Goal: Complete application form: Complete application form

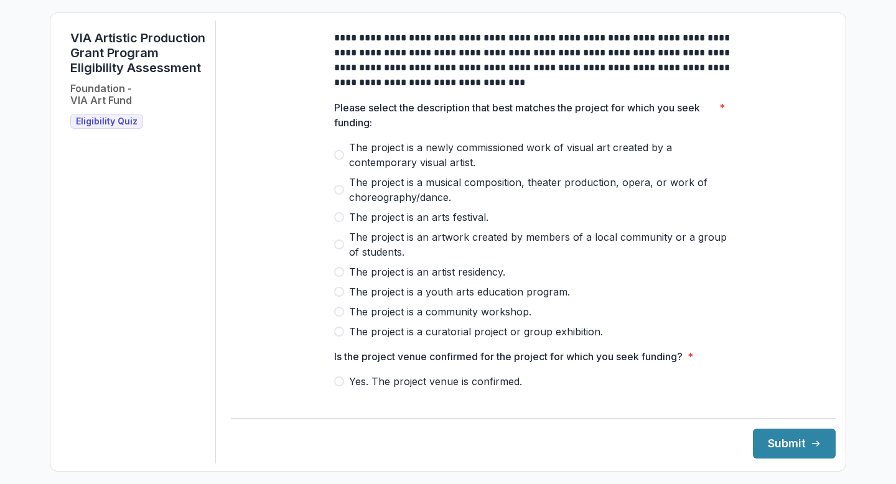
click at [541, 299] on span "The project is a youth arts education program." at bounding box center [459, 292] width 221 height 15
click at [484, 389] on span "Yes. The project venue is confirmed." at bounding box center [435, 381] width 173 height 15
click at [785, 446] on button "Submit" at bounding box center [794, 444] width 83 height 30
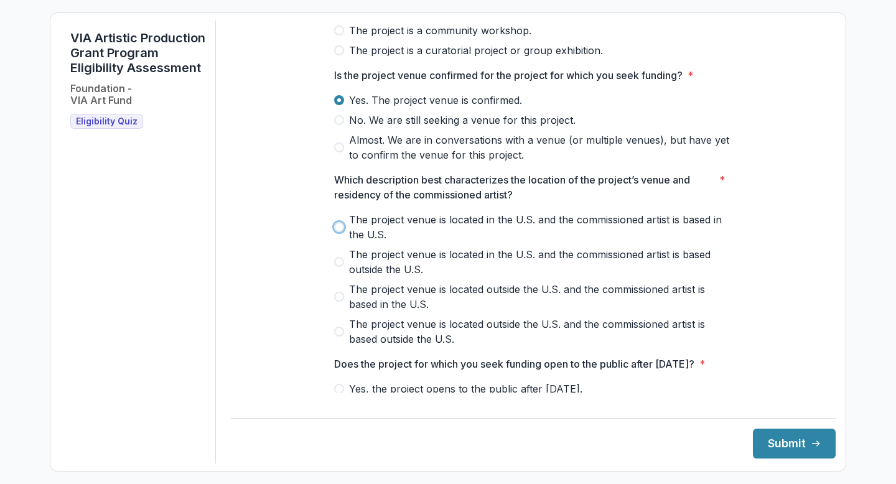
scroll to position [282, 0]
click at [738, 248] on div "**********" at bounding box center [533, 175] width 418 height 872
click at [515, 227] on span "The project venue is located in the U.S. and the commissioned artist is based i…" at bounding box center [541, 227] width 384 height 30
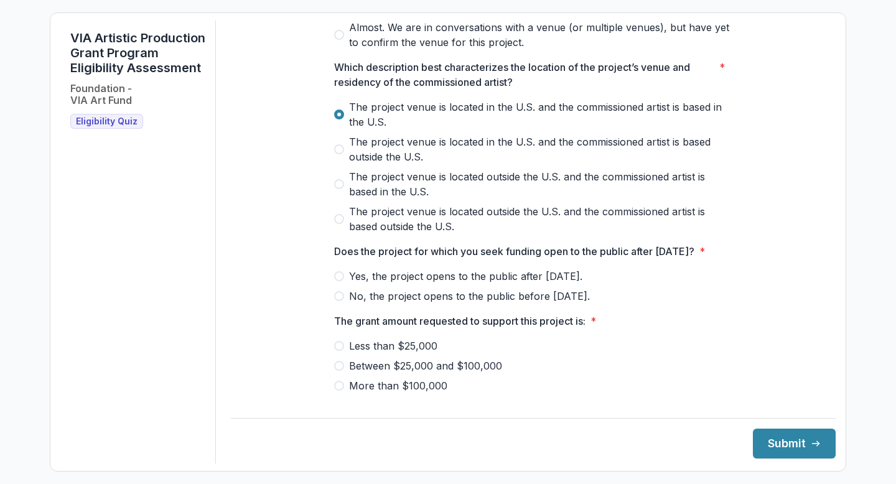
scroll to position [395, 0]
click at [539, 283] on span "Yes, the project opens to the public after [DATE]." at bounding box center [465, 275] width 233 height 15
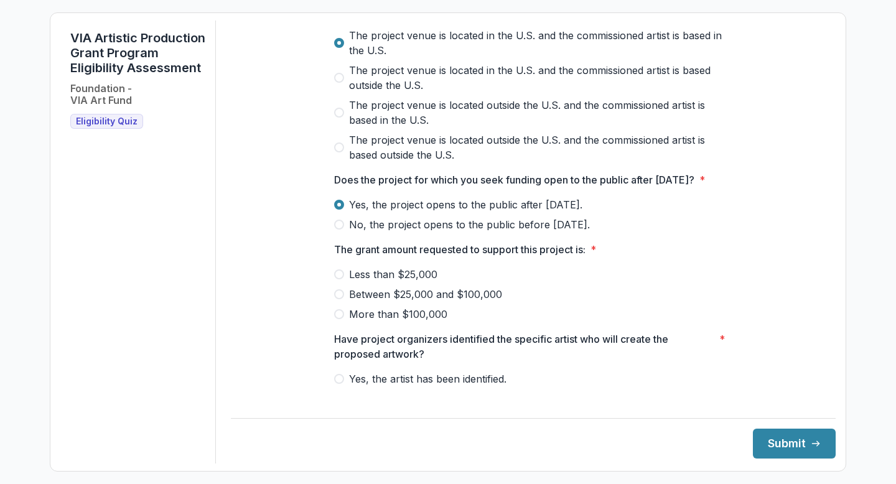
scroll to position [468, 0]
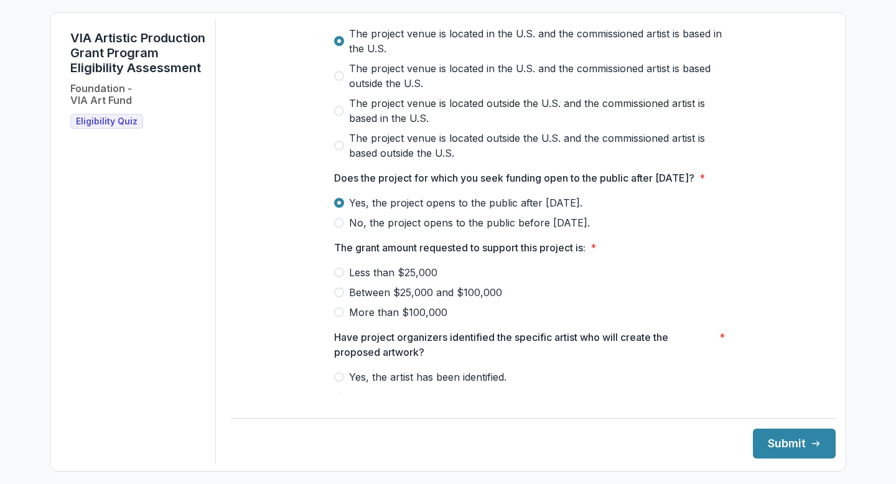
click at [480, 300] on span "Between $25,000 and $100,000" at bounding box center [425, 292] width 153 height 15
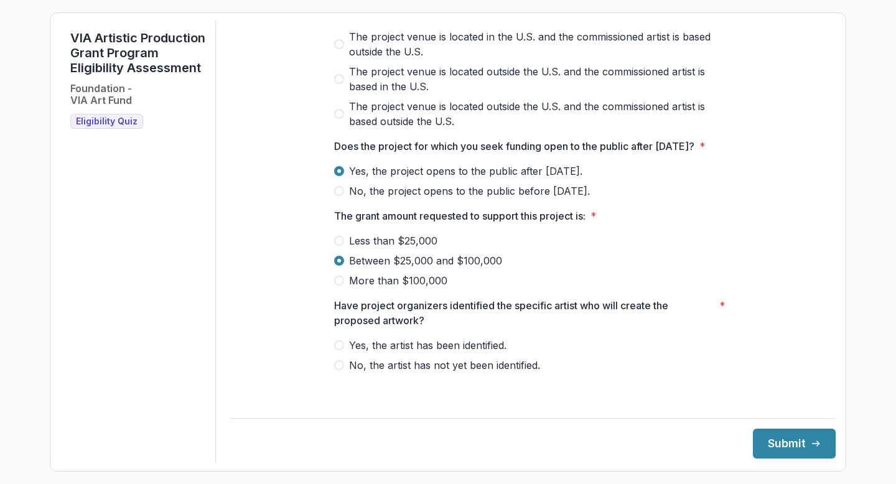
click at [486, 353] on span "Yes, the artist has been identified." at bounding box center [428, 345] width 158 height 15
click at [796, 446] on button "Submit" at bounding box center [794, 444] width 83 height 30
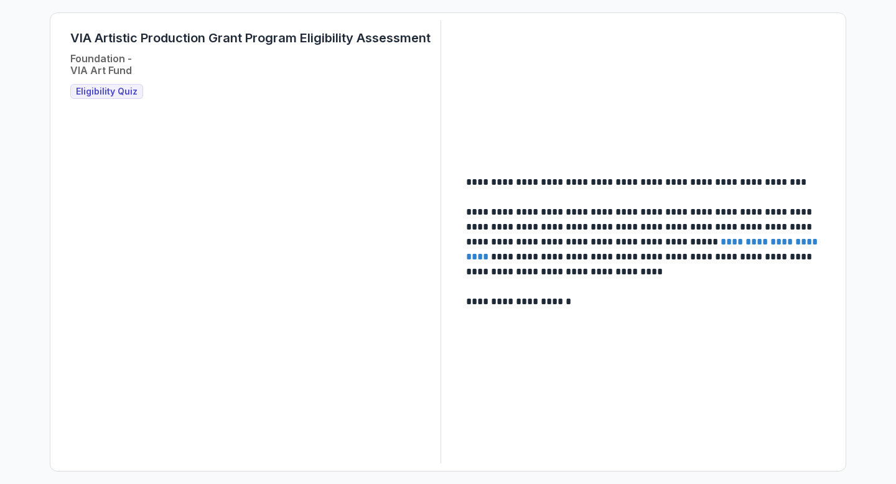
click at [106, 91] on span "Eligibility Quiz" at bounding box center [107, 92] width 62 height 11
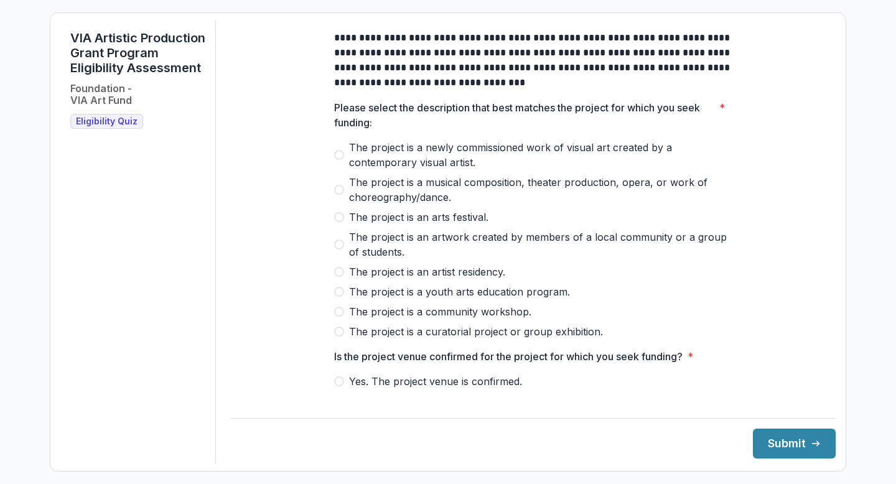
click at [446, 196] on span "The project is a musical composition, theater production, opera, or work of cho…" at bounding box center [541, 190] width 384 height 30
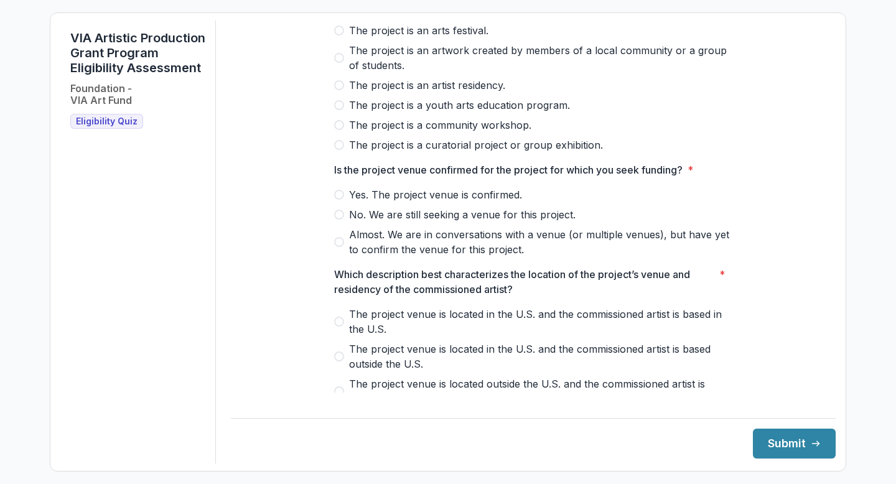
scroll to position [226, 0]
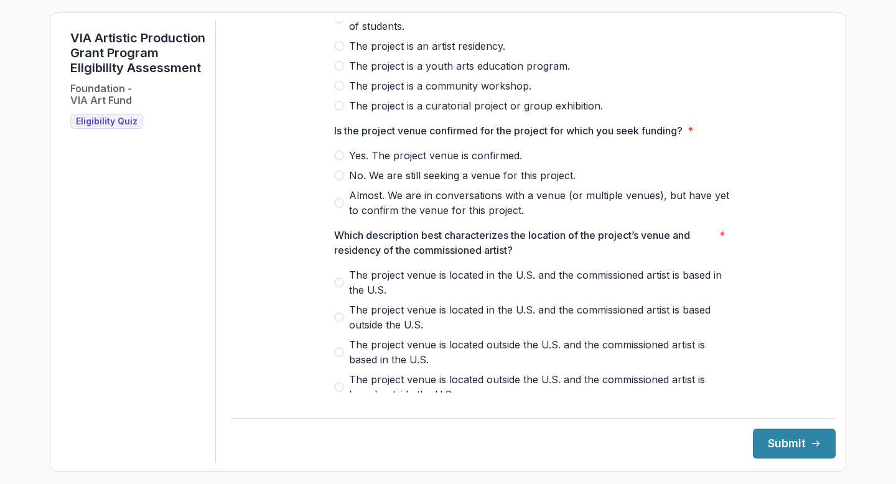
click at [448, 163] on span "Yes. The project venue is confirmed." at bounding box center [435, 155] width 173 height 15
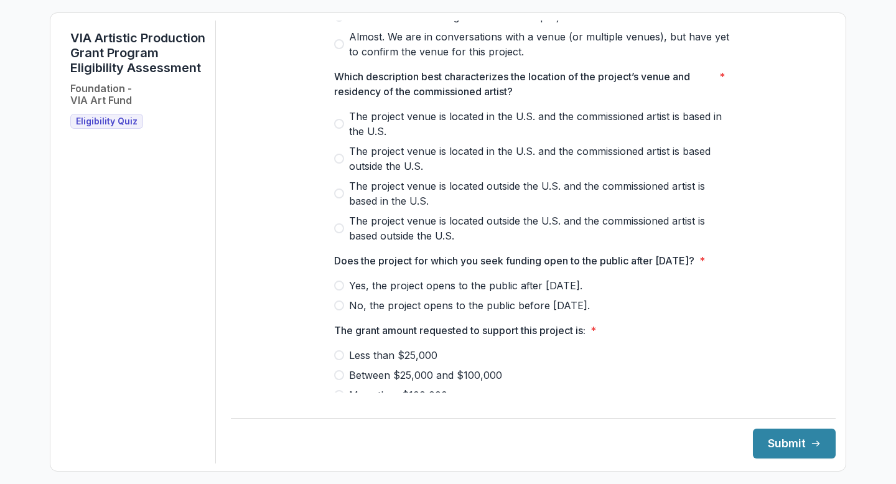
scroll to position [391, 0]
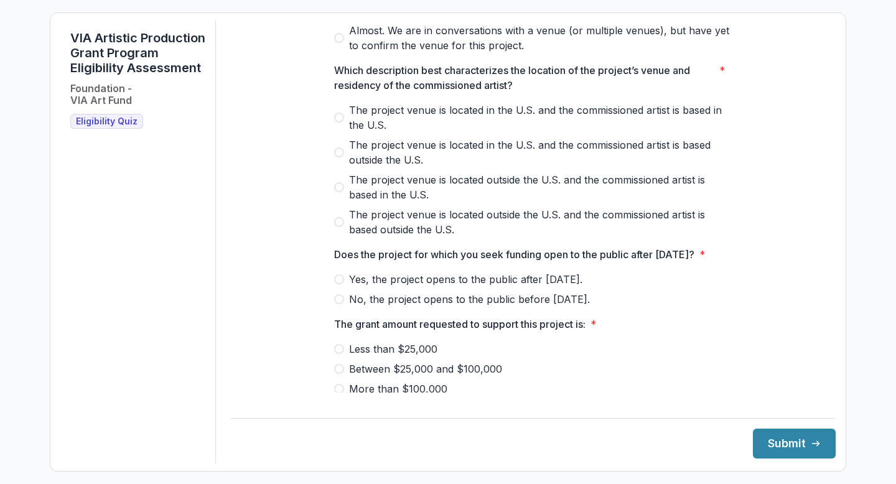
click at [461, 126] on span "The project venue is located in the U.S. and the commissioned artist is based i…" at bounding box center [541, 118] width 384 height 30
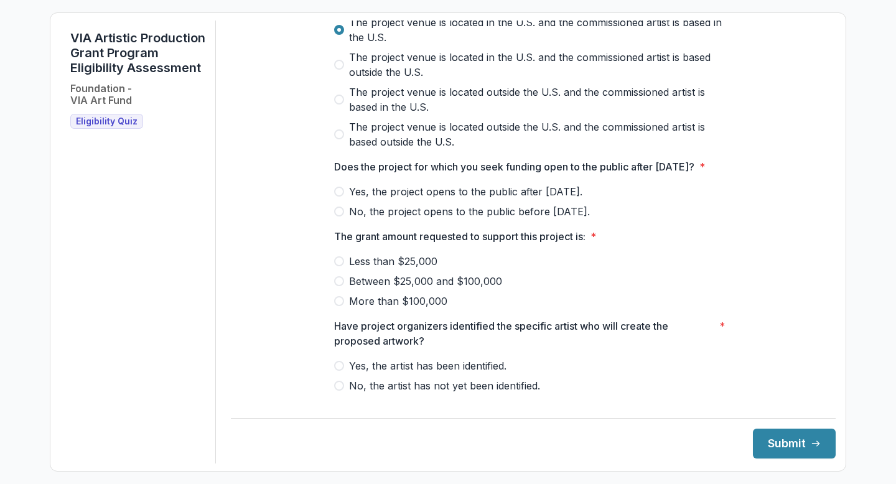
scroll to position [514, 0]
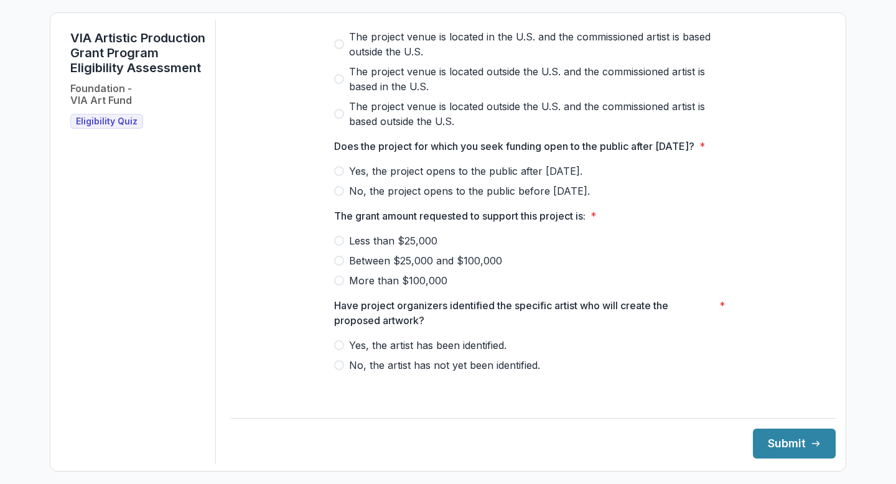
click at [436, 179] on span "Yes, the project opens to the public after [DATE]." at bounding box center [465, 171] width 233 height 15
click at [425, 268] on span "Between $25,000 and $100,000" at bounding box center [425, 260] width 153 height 15
click at [461, 353] on span "Yes, the artist has been identified." at bounding box center [428, 345] width 158 height 15
click at [798, 442] on button "Submit" at bounding box center [794, 444] width 83 height 30
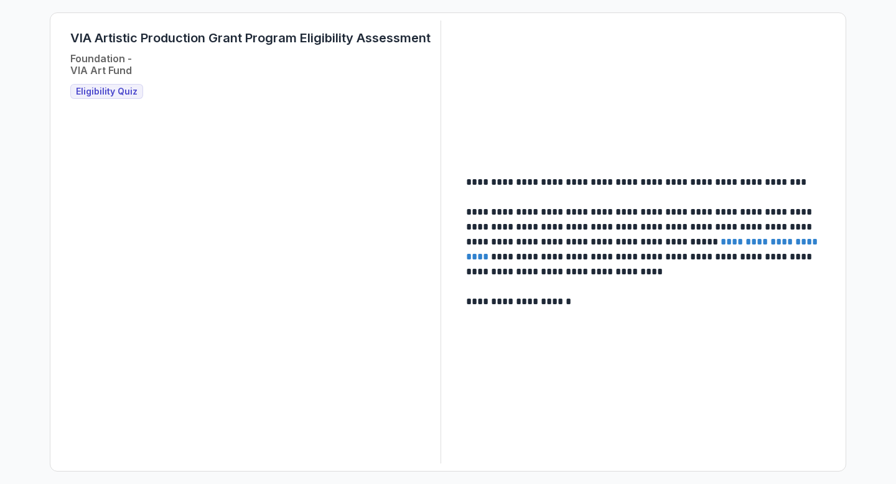
click at [750, 245] on link "**********" at bounding box center [643, 249] width 354 height 24
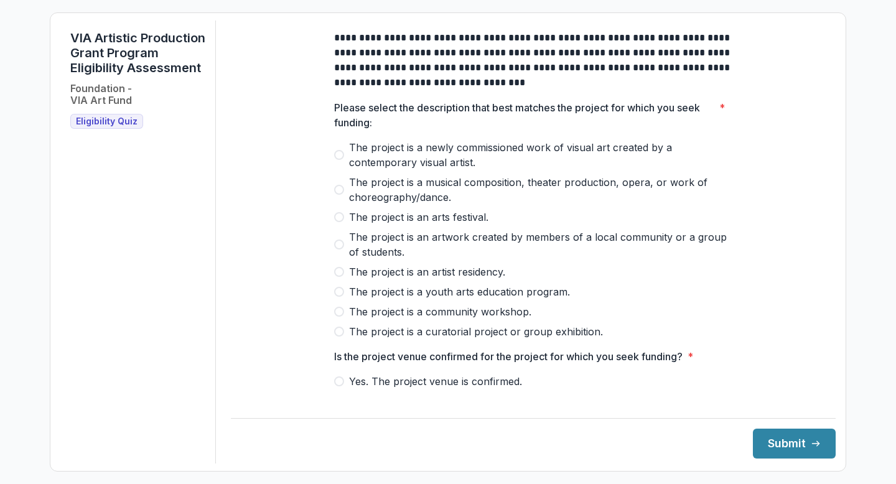
click at [435, 189] on span "The project is a musical composition, theater production, opera, or work of cho…" at bounding box center [541, 190] width 384 height 30
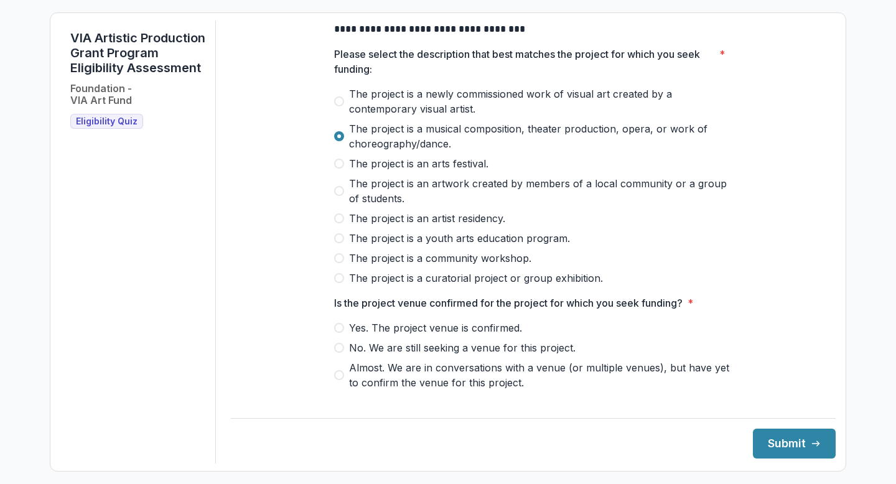
scroll to position [54, 0]
click at [458, 335] on span "Yes. The project venue is confirmed." at bounding box center [435, 327] width 173 height 15
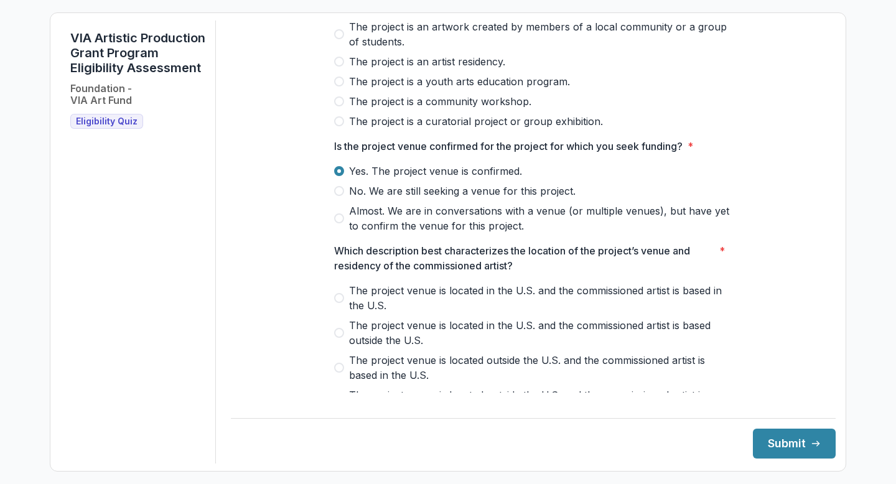
scroll to position [212, 0]
click at [466, 293] on span "The project venue is located in the U.S. and the commissioned artist is based i…" at bounding box center [541, 297] width 384 height 30
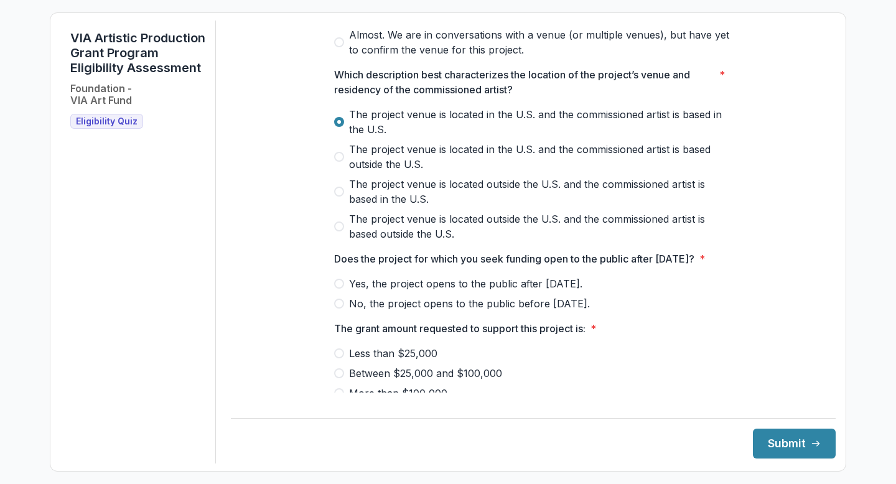
scroll to position [389, 0]
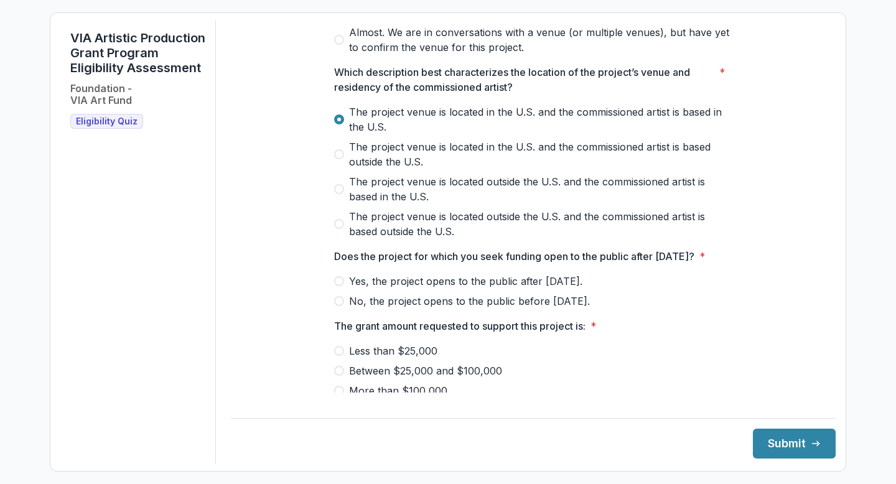
click at [462, 289] on span "Yes, the project opens to the public after [DATE]." at bounding box center [465, 281] width 233 height 15
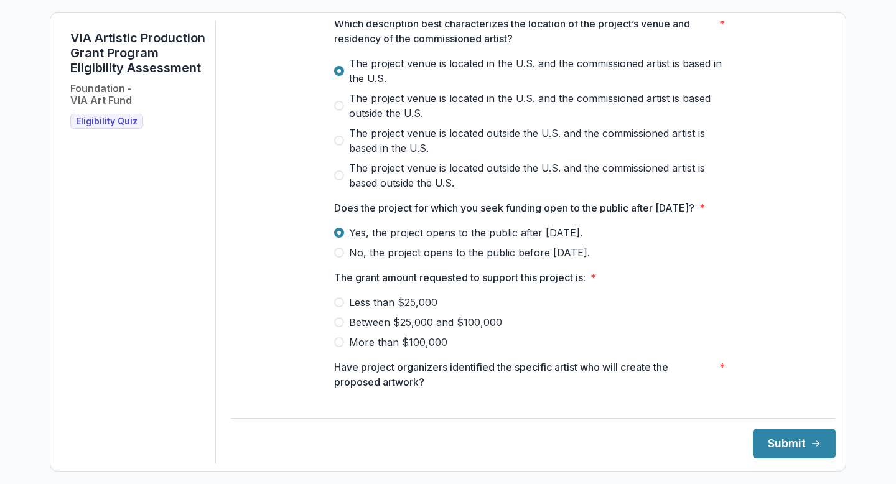
scroll to position [448, 0]
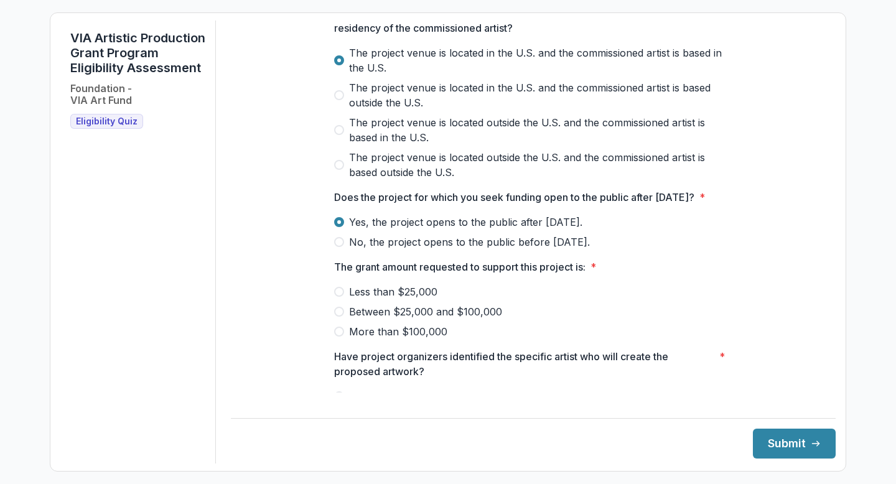
click at [409, 299] on span "Less than $25,000" at bounding box center [393, 292] width 88 height 15
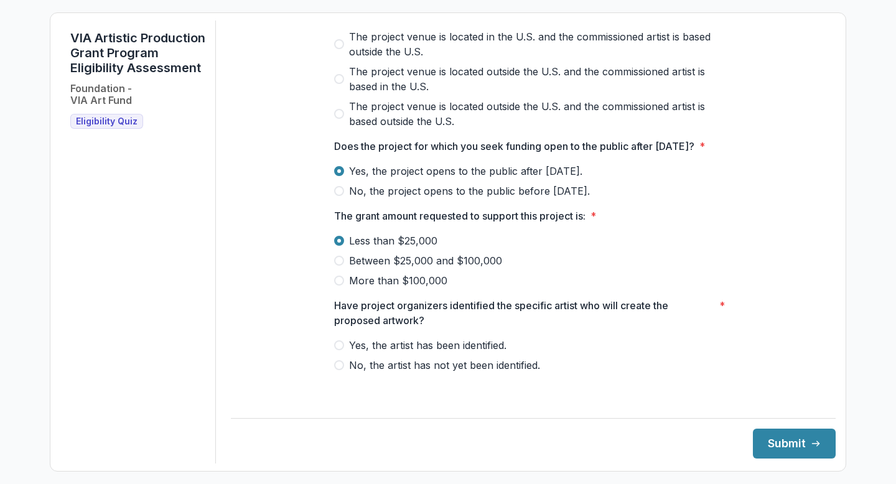
scroll to position [514, 0]
click at [427, 353] on span "Yes, the artist has been identified." at bounding box center [428, 345] width 158 height 15
click at [791, 461] on div "**********" at bounding box center [533, 242] width 605 height 443
click at [791, 451] on button "Submit" at bounding box center [794, 444] width 83 height 30
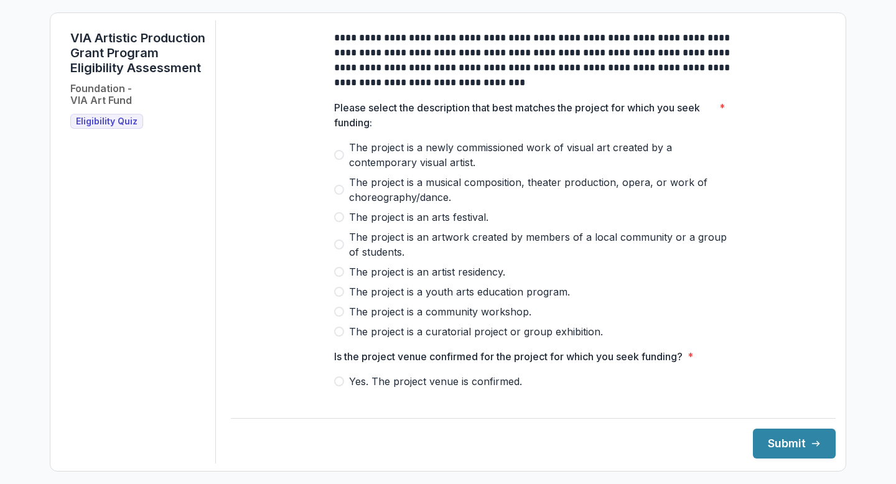
click at [393, 198] on span "The project is a musical composition, theater production, opera, or work of cho…" at bounding box center [541, 190] width 384 height 30
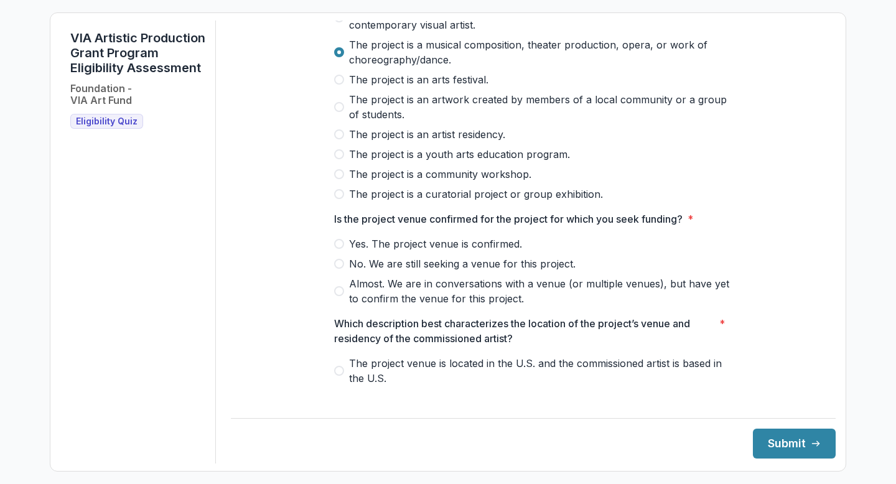
scroll to position [146, 0]
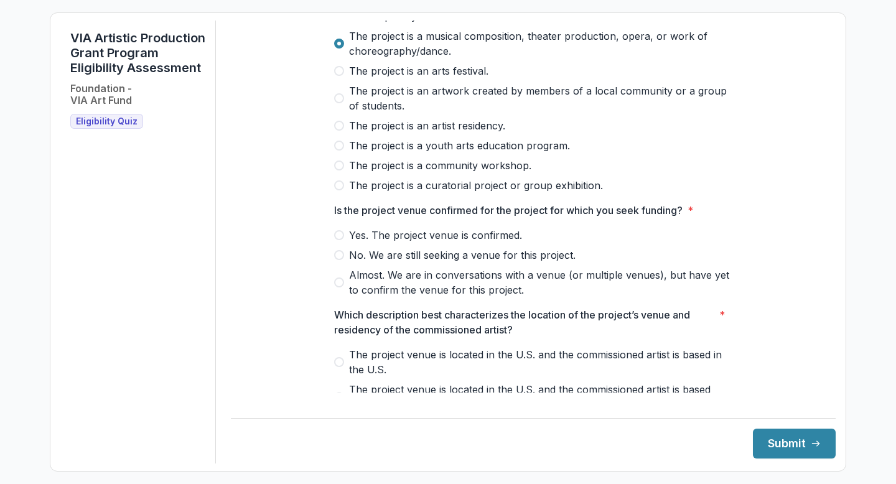
click at [432, 296] on span "Almost. We are in conversations with a venue (or multiple venues), but have yet…" at bounding box center [541, 283] width 384 height 30
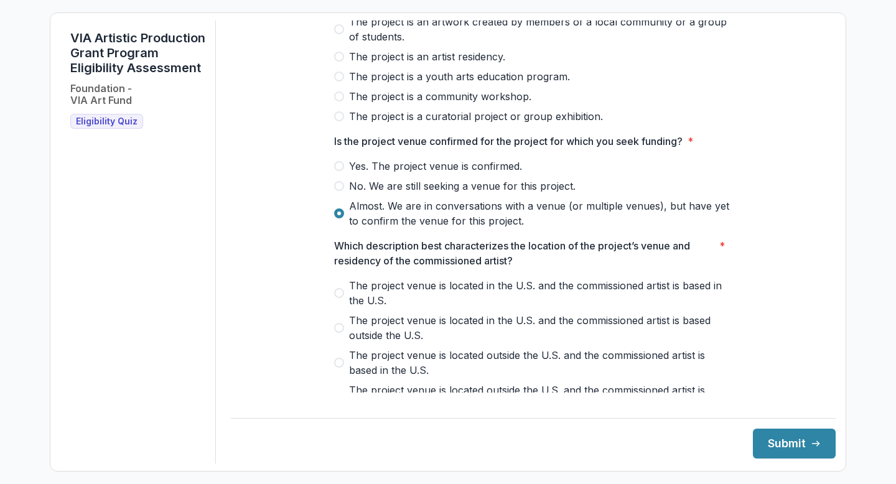
scroll to position [216, 0]
click at [432, 296] on span "The project venue is located in the U.S. and the commissioned artist is based i…" at bounding box center [541, 293] width 384 height 30
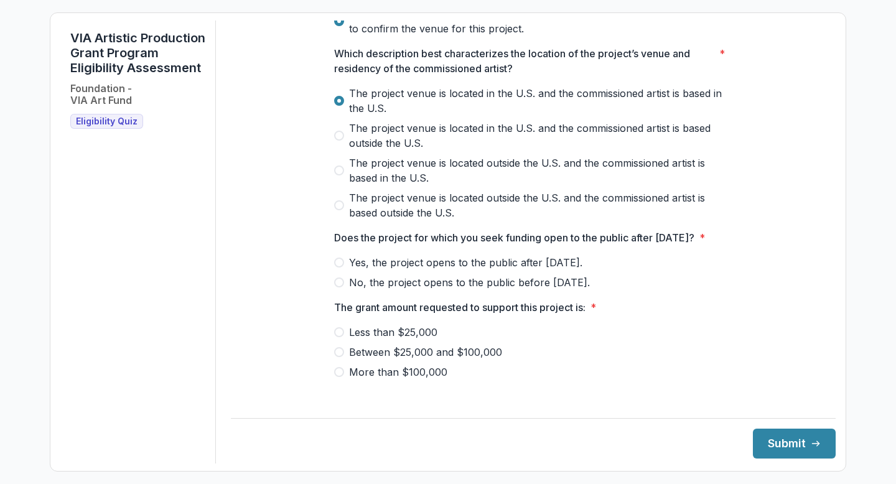
scroll to position [409, 0]
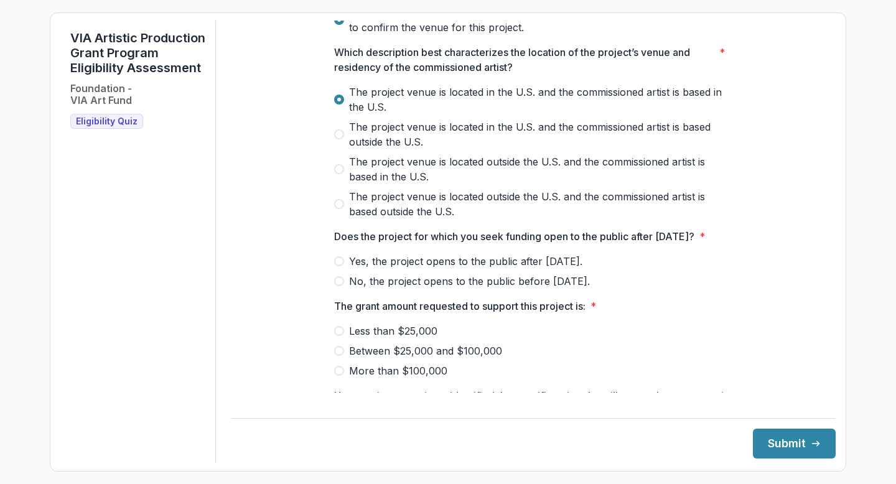
click at [432, 289] on span "No, the project opens to the public before [DATE]." at bounding box center [469, 281] width 241 height 15
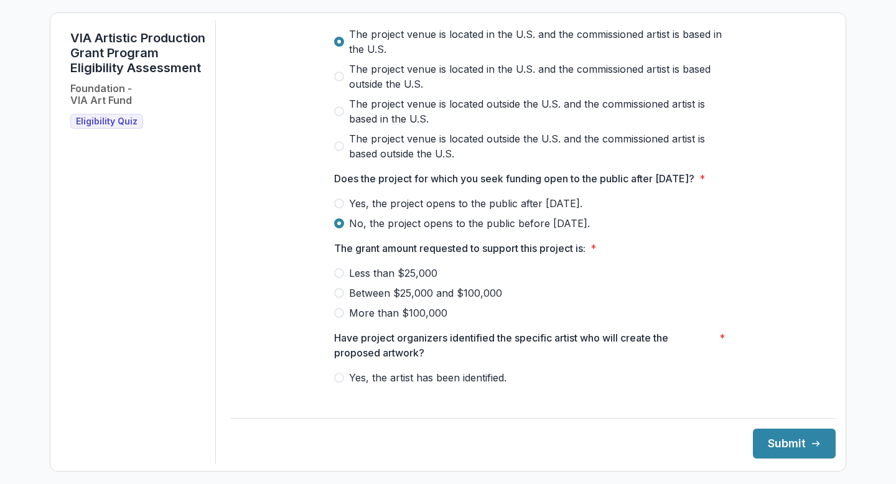
scroll to position [468, 0]
click at [416, 280] on span "Less than $25,000" at bounding box center [393, 272] width 88 height 15
click at [421, 300] on span "Between $25,000 and $100,000" at bounding box center [425, 292] width 153 height 15
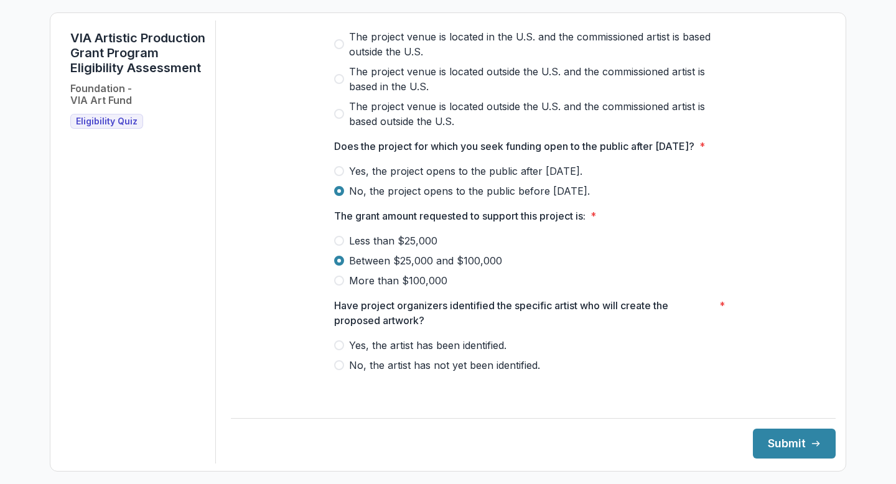
click at [442, 353] on span "Yes, the artist has been identified." at bounding box center [428, 345] width 158 height 15
click at [779, 440] on button "Submit" at bounding box center [794, 444] width 83 height 30
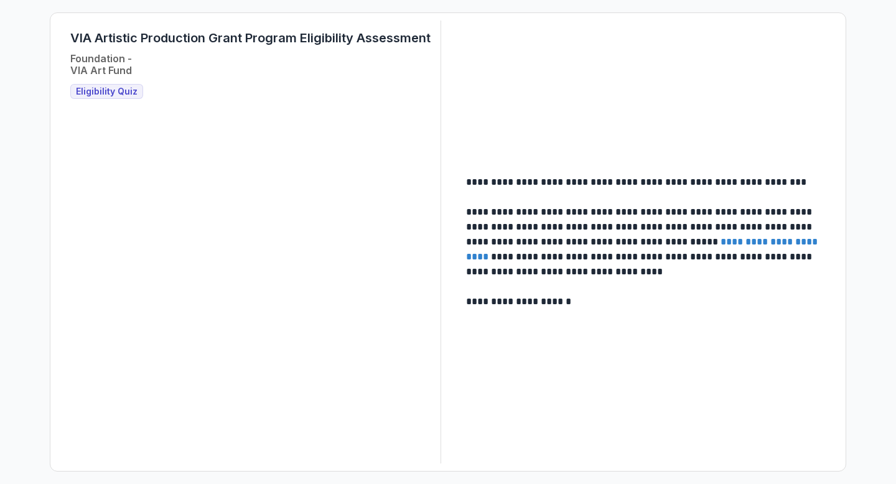
click at [115, 96] on span "Eligibility Quiz" at bounding box center [107, 92] width 62 height 11
